Goal: Task Accomplishment & Management: Manage account settings

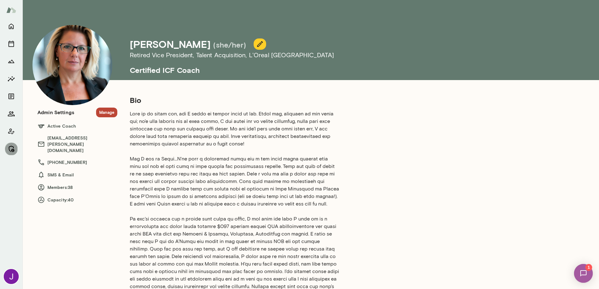
click at [14, 145] on icon "Manage" at bounding box center [10, 148] width 7 height 7
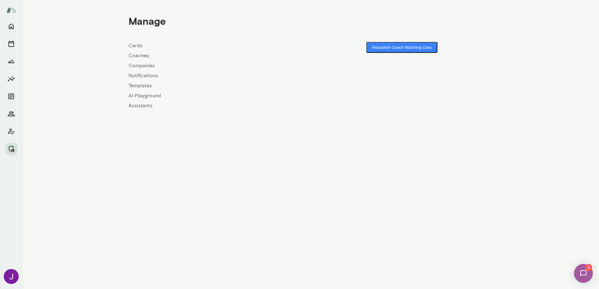
click at [131, 58] on link "Coaches" at bounding box center [220, 55] width 182 height 7
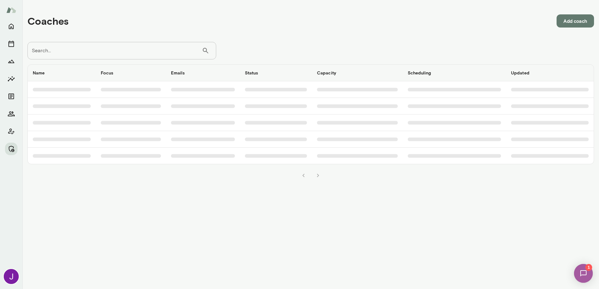
click at [129, 48] on input "Search..." at bounding box center [114, 50] width 175 height 17
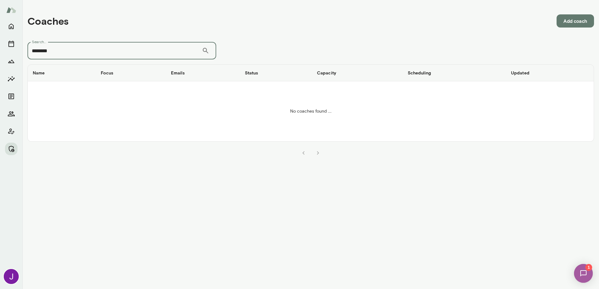
type input "********"
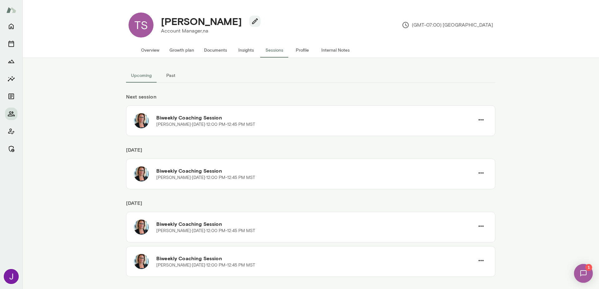
click at [188, 21] on h4 "[PERSON_NAME]" at bounding box center [201, 21] width 81 height 12
click at [187, 21] on h4 "[PERSON_NAME]" at bounding box center [201, 21] width 81 height 12
copy div "[PERSON_NAME]"
drag, startPoint x: 143, startPoint y: 50, endPoint x: 175, endPoint y: 57, distance: 33.0
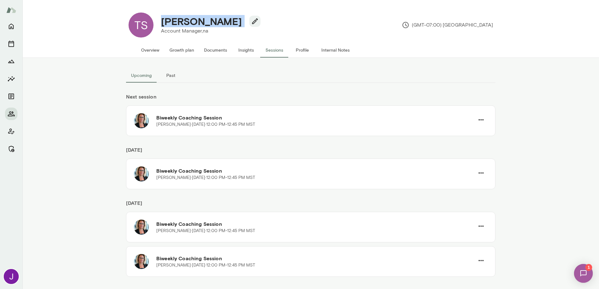
click at [143, 50] on button "Overview" at bounding box center [150, 49] width 28 height 15
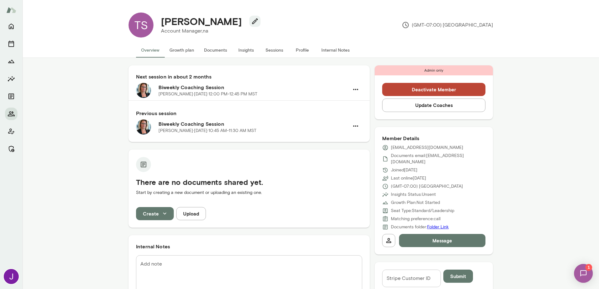
click at [413, 146] on p "[EMAIL_ADDRESS][DOMAIN_NAME]" at bounding box center [427, 147] width 72 height 6
copy div "[EMAIL_ADDRESS][DOMAIN_NAME]"
click at [356, 91] on icon "button" at bounding box center [355, 89] width 7 height 7
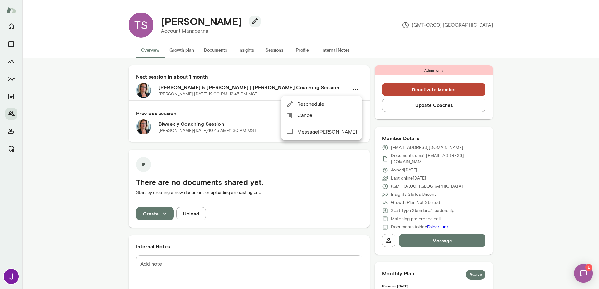
click at [340, 115] on span "Cancel" at bounding box center [328, 114] width 60 height 7
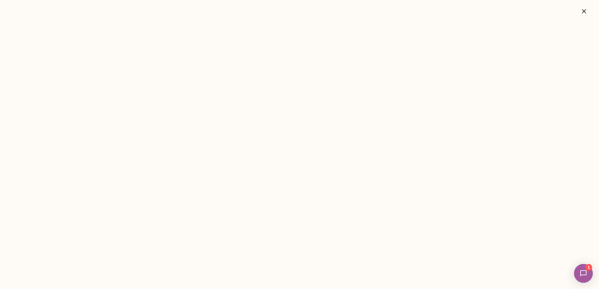
click at [582, 11] on icon "button" at bounding box center [584, 10] width 7 height 7
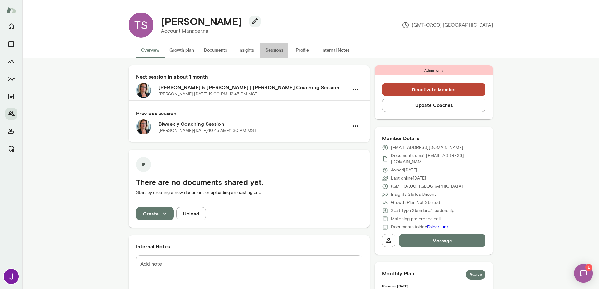
click at [277, 50] on button "Sessions" at bounding box center [274, 49] width 28 height 15
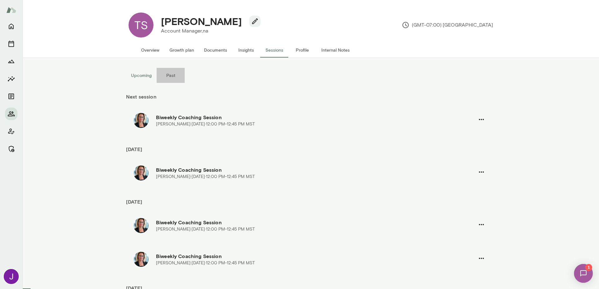
click at [177, 72] on button "Past" at bounding box center [171, 75] width 28 height 15
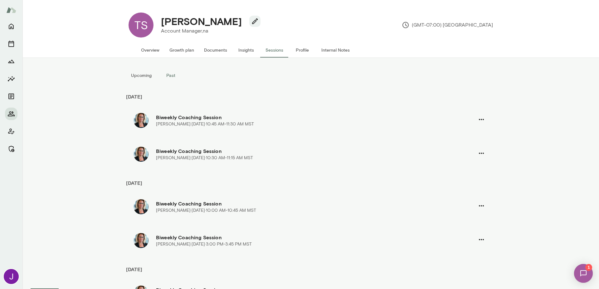
click at [146, 75] on button "Upcoming" at bounding box center [141, 75] width 31 height 15
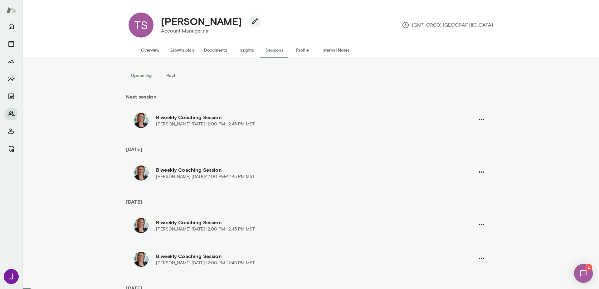
click at [171, 78] on button "Past" at bounding box center [171, 75] width 28 height 15
